Goal: Task Accomplishment & Management: Manage account settings

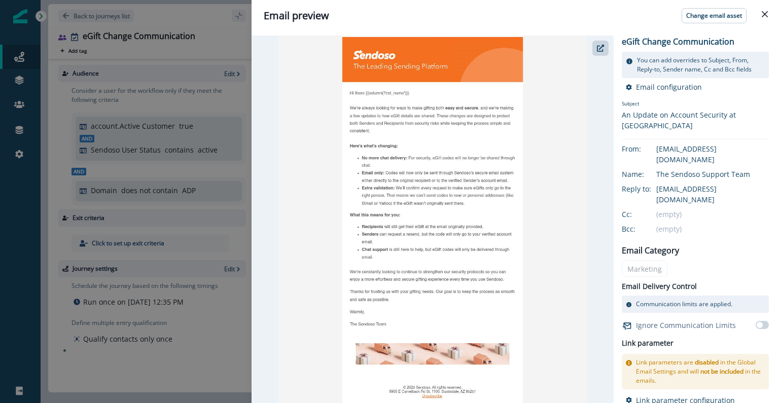
click at [155, 125] on div "Email preview Change email asset eGift Change Communication You can add overrid…" at bounding box center [389, 201] width 779 height 403
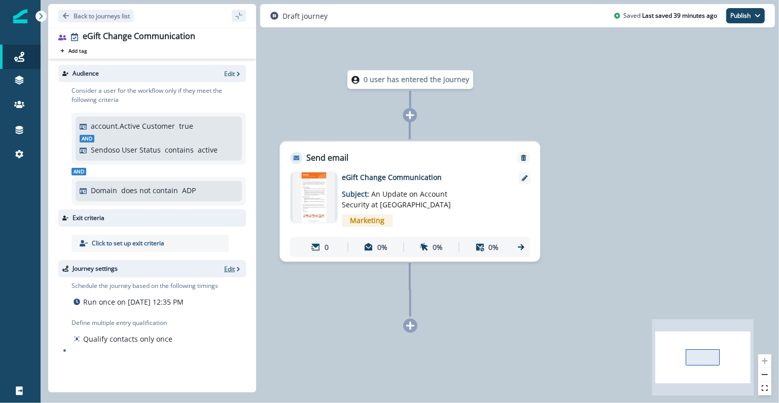
click at [230, 273] on p "Edit" at bounding box center [229, 269] width 11 height 9
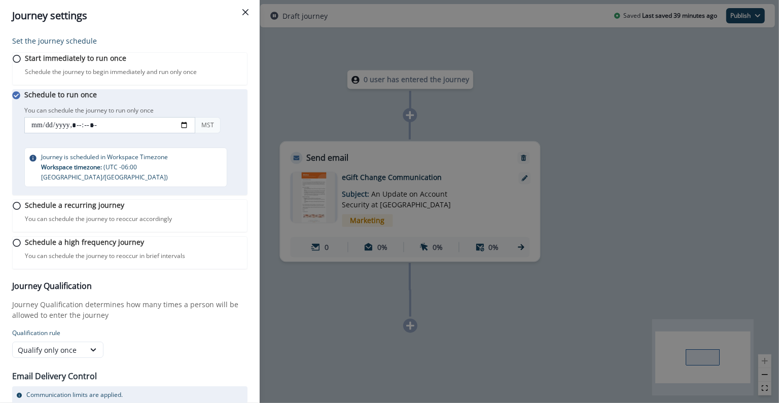
click at [106, 133] on input "datetime-local" at bounding box center [109, 125] width 171 height 16
click at [91, 133] on input "datetime-local" at bounding box center [109, 125] width 171 height 16
click at [96, 133] on input "datetime-local" at bounding box center [109, 125] width 171 height 16
click at [97, 133] on input "datetime-local" at bounding box center [109, 125] width 171 height 16
click at [81, 133] on input "datetime-local" at bounding box center [109, 125] width 171 height 16
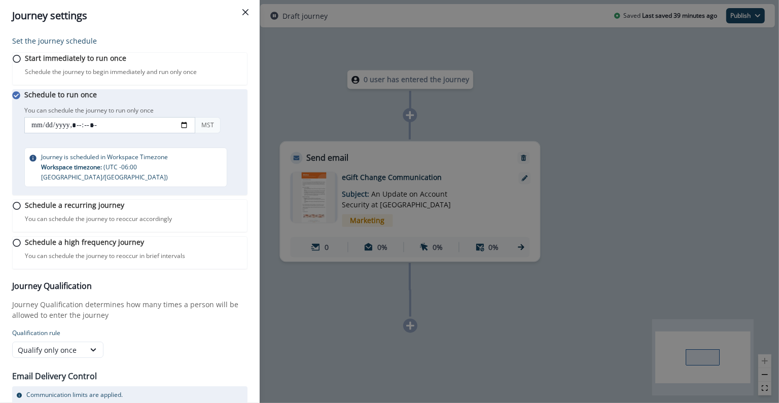
click at [94, 133] on input "datetime-local" at bounding box center [109, 125] width 171 height 16
click at [83, 133] on input "datetime-local" at bounding box center [109, 125] width 171 height 16
click at [87, 133] on input "datetime-local" at bounding box center [109, 125] width 171 height 16
click at [195, 133] on input "datetime-local" at bounding box center [109, 125] width 171 height 16
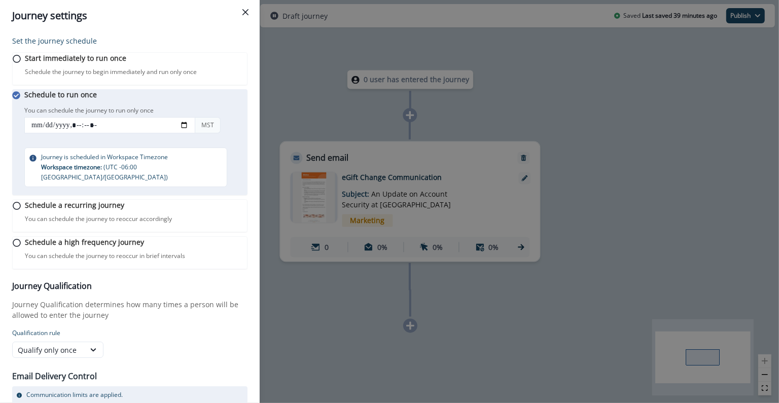
type input "**********"
click at [230, 104] on div "Schedule to run once You can schedule the journey to run only once You can sche…" at bounding box center [135, 138] width 223 height 98
click at [376, 107] on div "Journey settings Set the journey schedule Start immediately to run once Schedul…" at bounding box center [389, 201] width 779 height 403
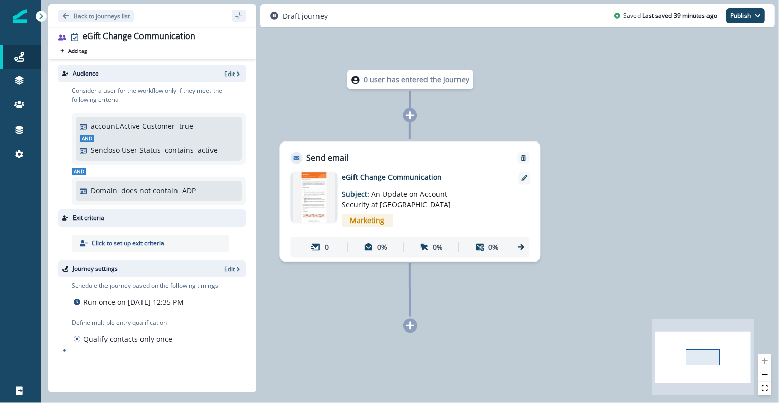
click at [232, 274] on div "Journey settings Edit" at bounding box center [152, 268] width 188 height 17
click at [228, 268] on p "Edit" at bounding box center [229, 269] width 11 height 9
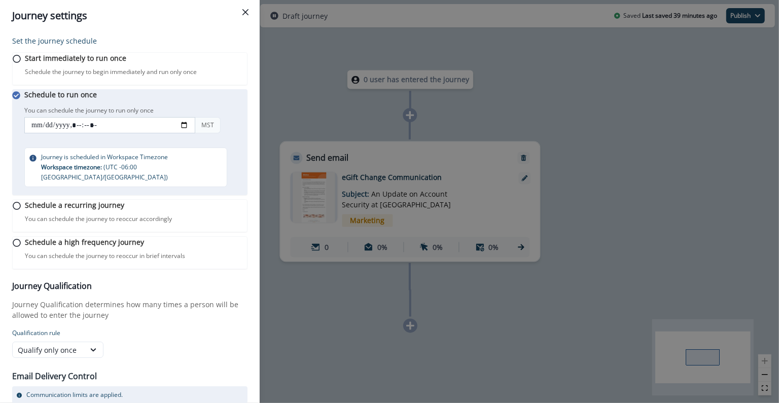
click at [190, 133] on input "datetime-local" at bounding box center [109, 125] width 171 height 16
type input "**********"
click at [236, 274] on div "Start immediately to run once Schedule the journey to begin immediately and run…" at bounding box center [129, 160] width 235 height 225
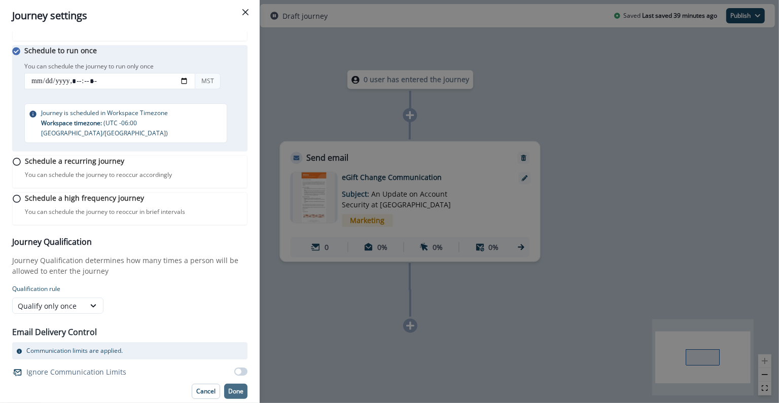
click at [228, 393] on p "Done" at bounding box center [235, 391] width 15 height 7
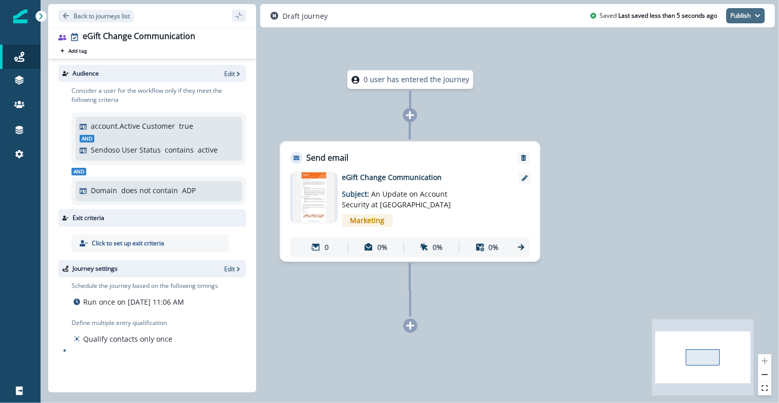
click at [739, 22] on button "Publish" at bounding box center [746, 15] width 39 height 15
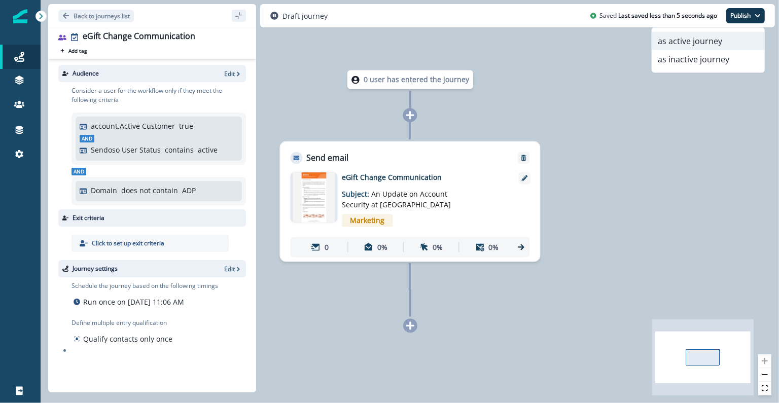
click at [713, 38] on button "as active journey" at bounding box center [709, 41] width 113 height 18
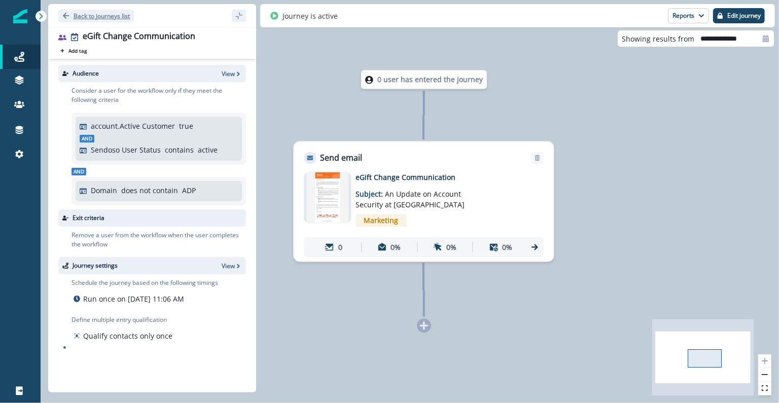
click at [80, 20] on button "Back to journeys list" at bounding box center [96, 16] width 76 height 13
